Goal: Entertainment & Leisure: Consume media (video, audio)

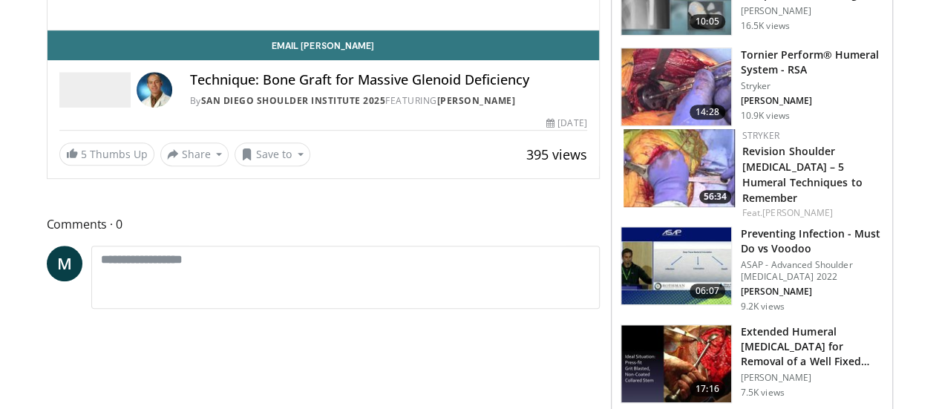
scroll to position [197, 0]
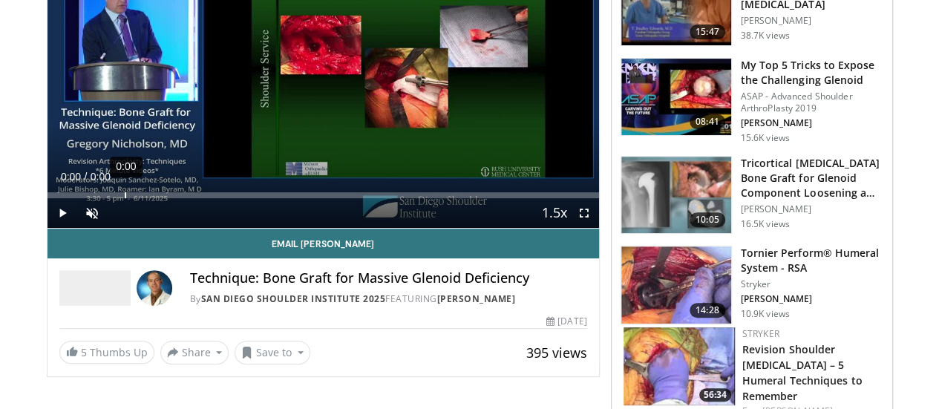
click at [86, 198] on div "Loaded : 0% 0:00 0:00" at bounding box center [322, 195] width 551 height 6
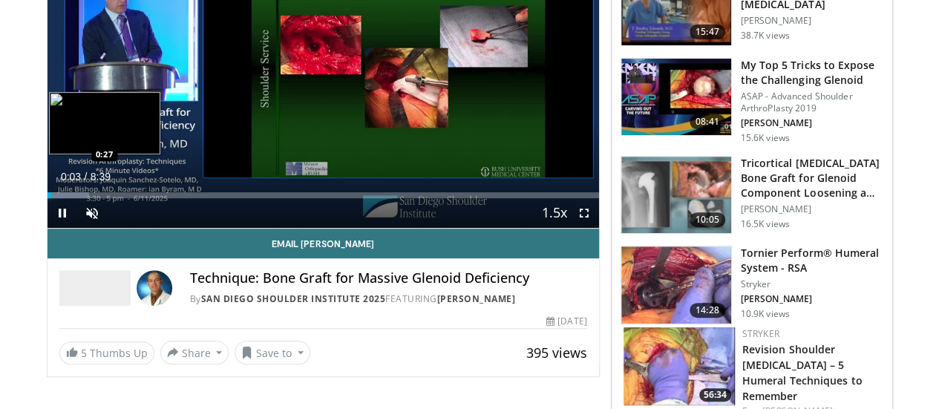
click at [47, 198] on div "Loaded : 7.62% 0:03 0:27" at bounding box center [322, 191] width 551 height 14
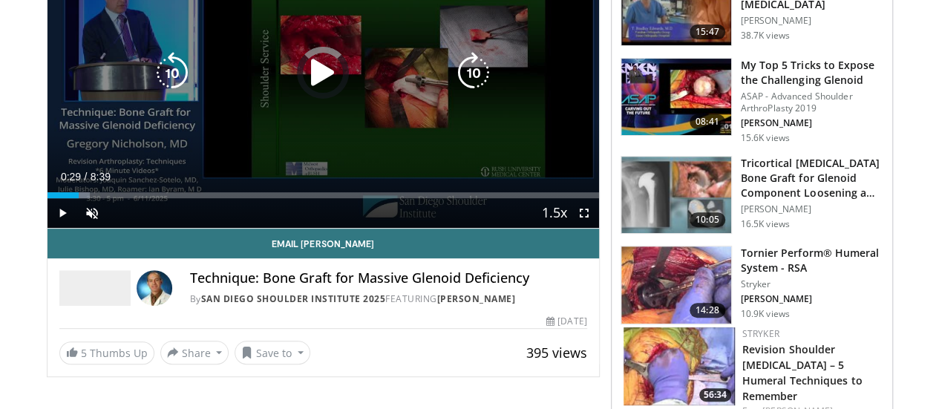
click at [62, 198] on div "Loaded : 7.70% 0:29 0:28" at bounding box center [322, 191] width 551 height 14
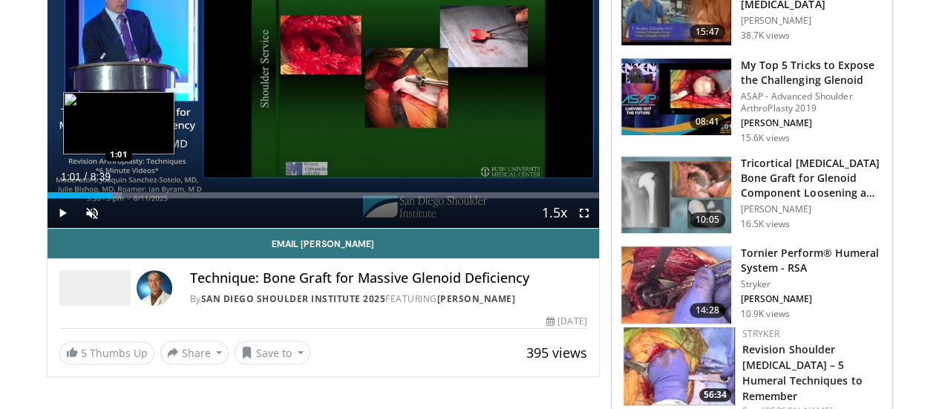
click at [81, 198] on div "Loaded : 13.48% 1:01 1:01" at bounding box center [322, 195] width 551 height 6
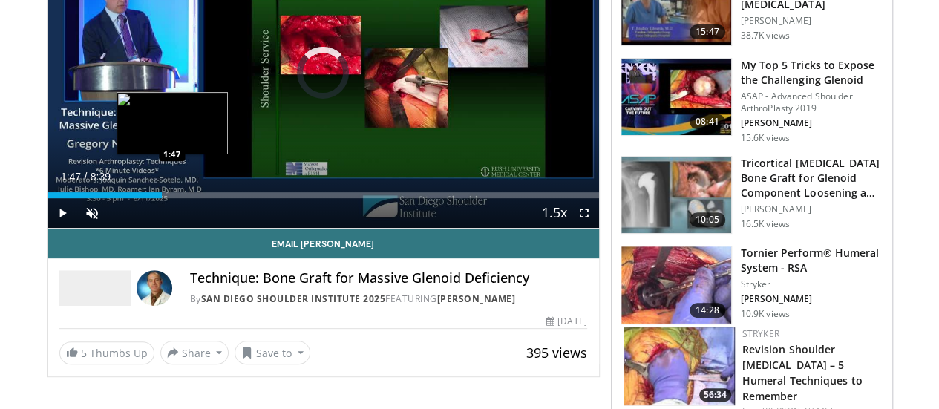
click at [134, 198] on div "Loaded : 0.00% 1:47 1:47" at bounding box center [322, 195] width 551 height 6
click at [165, 198] on div "Loaded : 26.95% 1:49 1:56" at bounding box center [322, 195] width 551 height 6
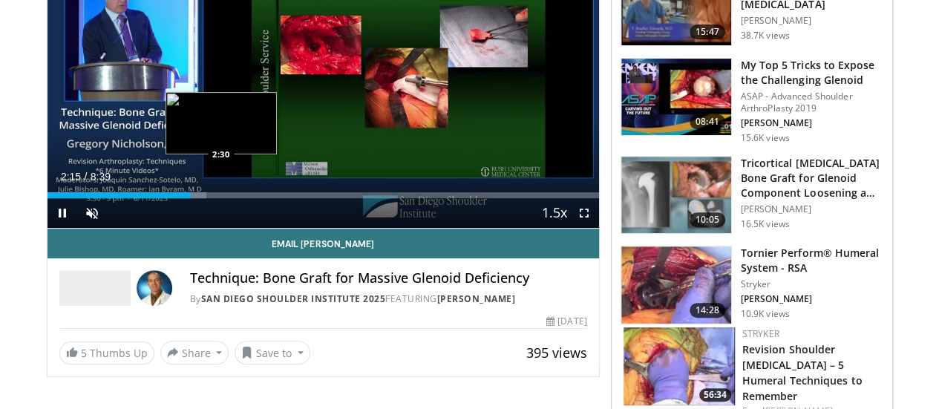
click at [221, 198] on div "Progress Bar" at bounding box center [221, 195] width 1 height 6
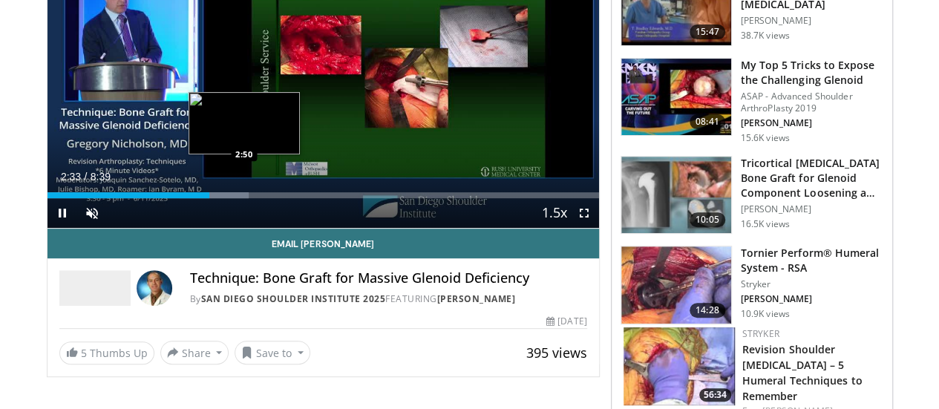
click at [244, 198] on div "Progress Bar" at bounding box center [244, 195] width 1 height 6
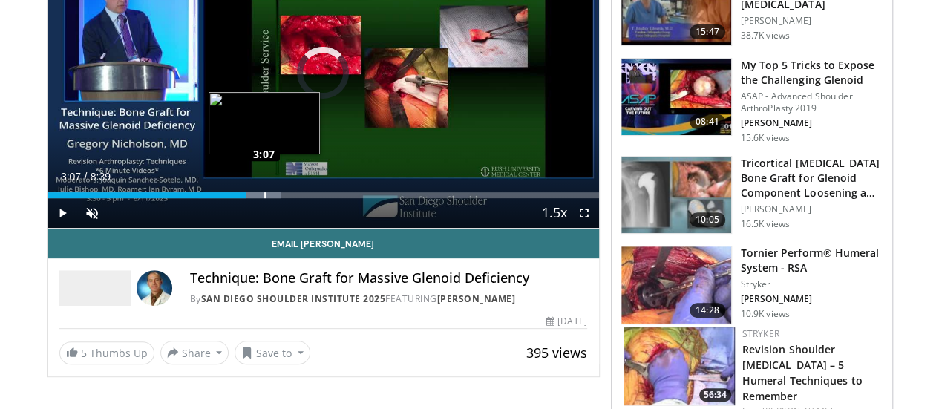
click at [226, 198] on div "Loaded : 42.35% 3:07 3:07" at bounding box center [322, 195] width 551 height 6
click at [251, 198] on div "Loaded : 48.13% 3:08 3:06" at bounding box center [322, 195] width 551 height 6
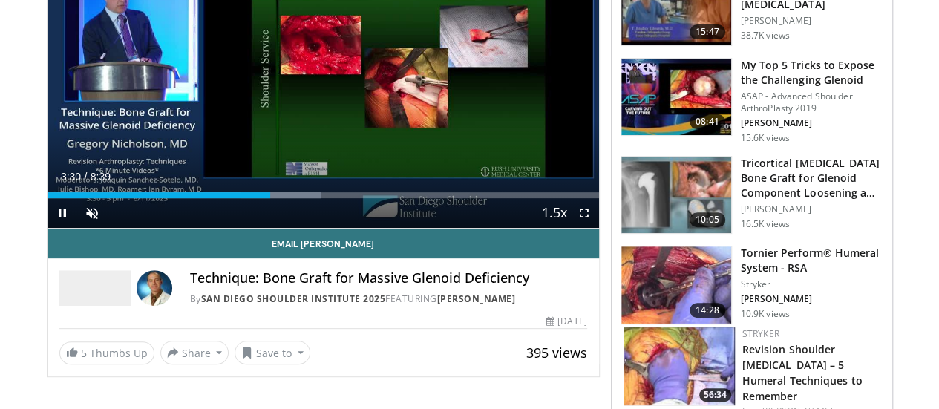
click at [288, 226] on div "Current Time 3:30 / Duration 8:39 Pause Skip Backward Skip Forward Unmute 0% Lo…" at bounding box center [322, 213] width 551 height 30
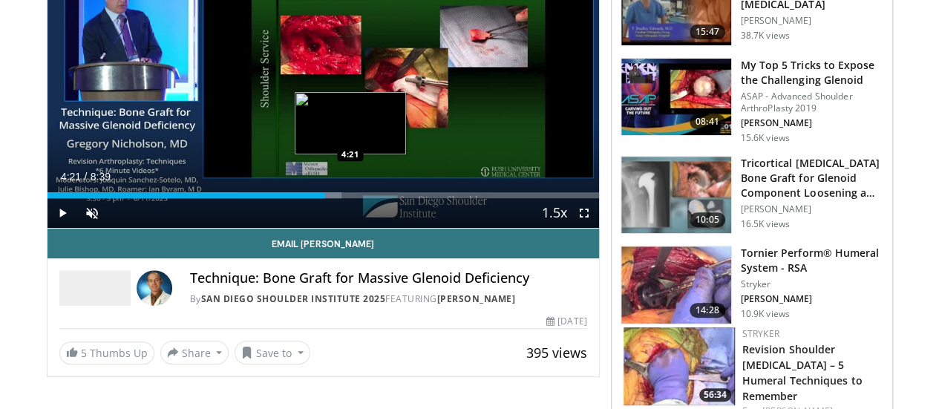
click at [312, 198] on div "Loaded : 53.40% 4:21 4:21" at bounding box center [322, 191] width 551 height 14
click at [329, 198] on div "Loaded : 53.40% 4:22 4:36" at bounding box center [322, 191] width 551 height 14
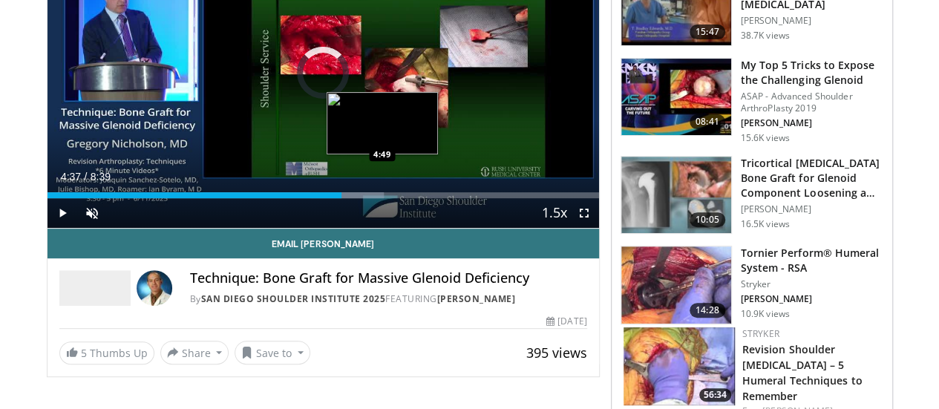
click at [344, 198] on div "Loaded : 61.03% 4:37 4:49" at bounding box center [322, 195] width 551 height 6
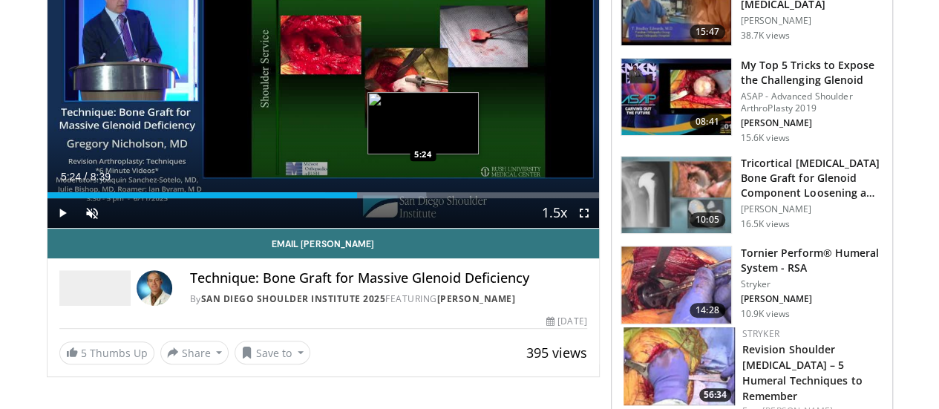
click at [384, 198] on div "Progress Bar" at bounding box center [375, 195] width 100 height 6
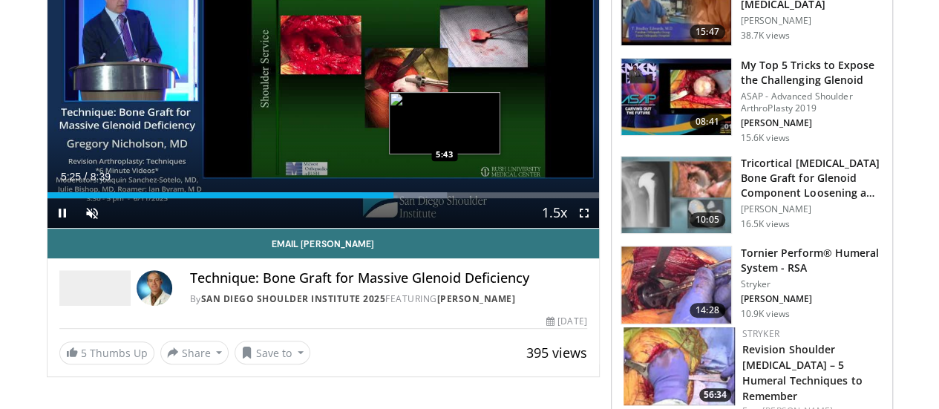
click at [407, 198] on div "Loaded : 72.48% 5:26 5:43" at bounding box center [322, 195] width 551 height 6
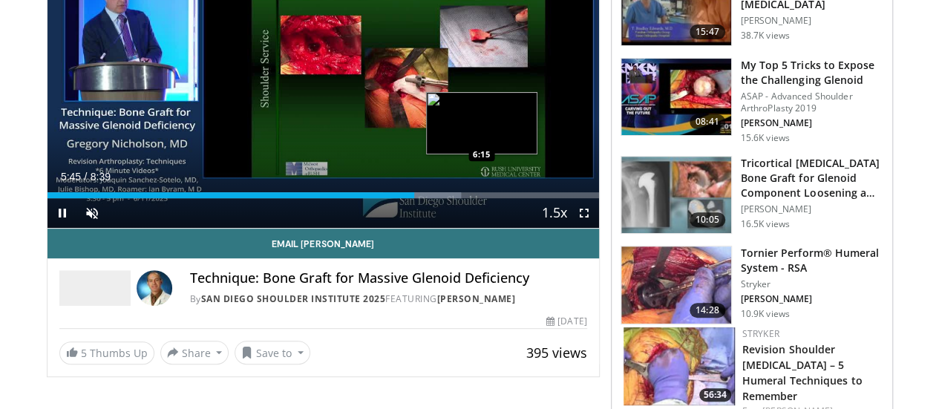
click at [444, 198] on div "Loaded : 75.08% 5:45 6:15" at bounding box center [322, 195] width 551 height 6
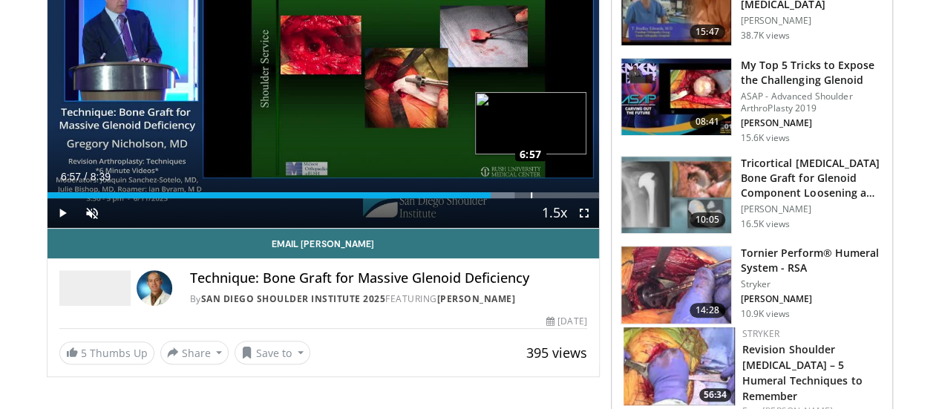
click at [492, 198] on div "Loaded : 84.70% 6:57 6:57" at bounding box center [322, 195] width 551 height 6
click at [516, 198] on div "Loaded : 85.84% 6:59 7:14" at bounding box center [322, 195] width 551 height 6
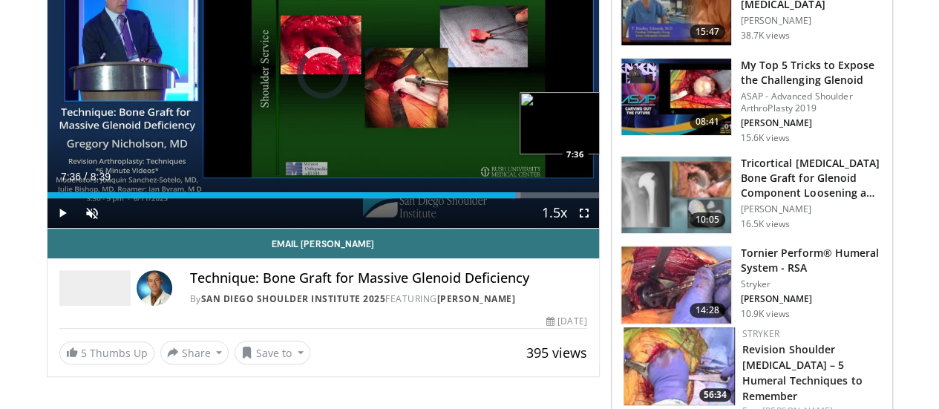
click at [537, 198] on div "Loaded : 85.84% 7:21 7:36" at bounding box center [322, 191] width 551 height 14
